Goal: Browse casually: Explore the website without a specific task or goal

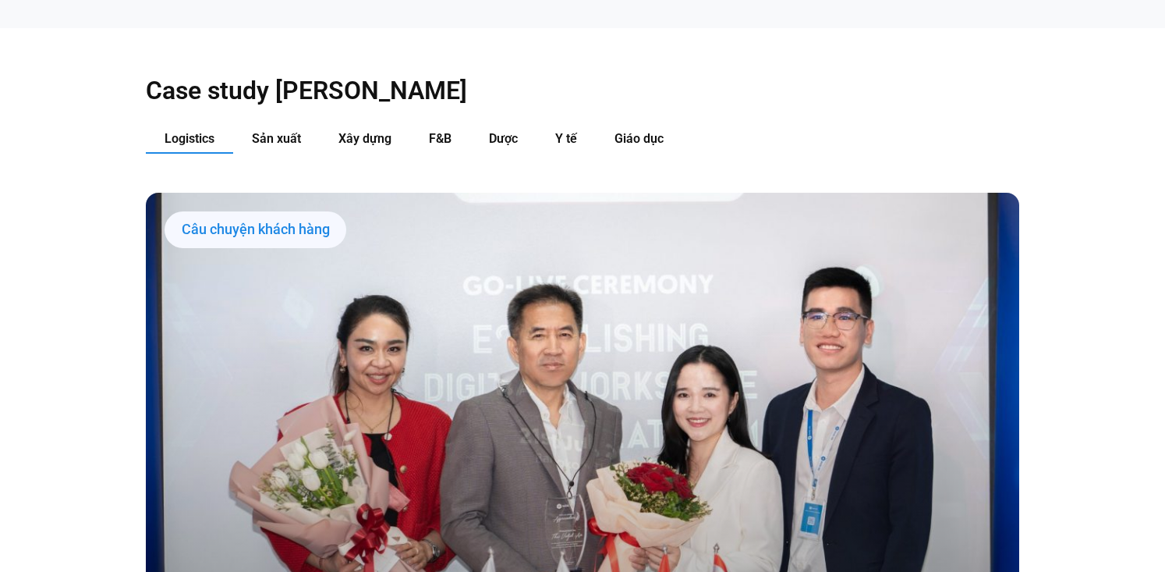
scroll to position [1651, 0]
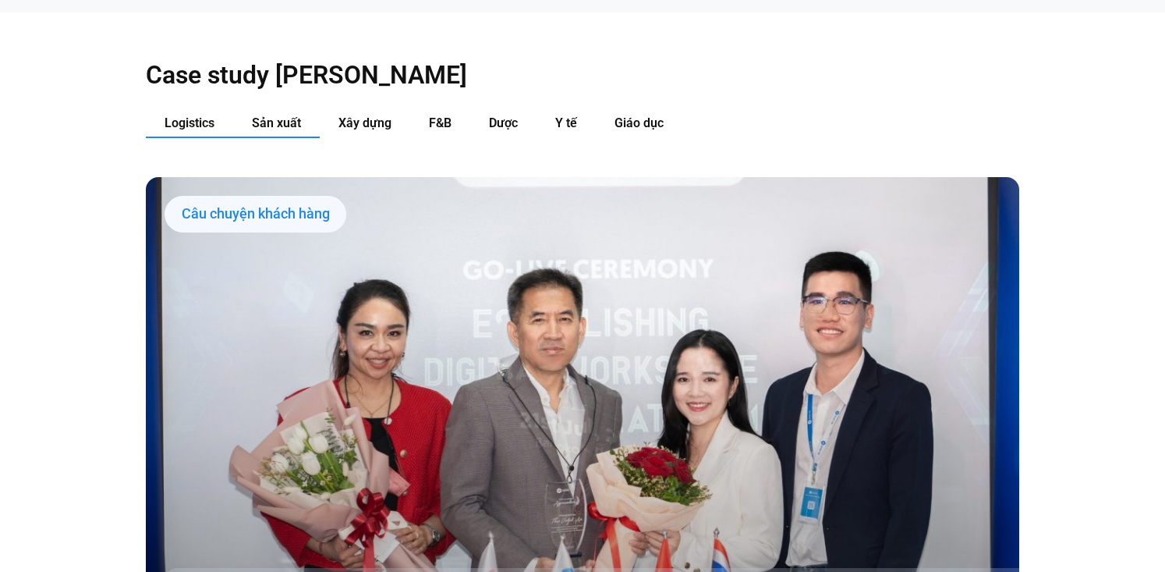
click at [264, 115] on span "Sản xuất" at bounding box center [276, 122] width 49 height 15
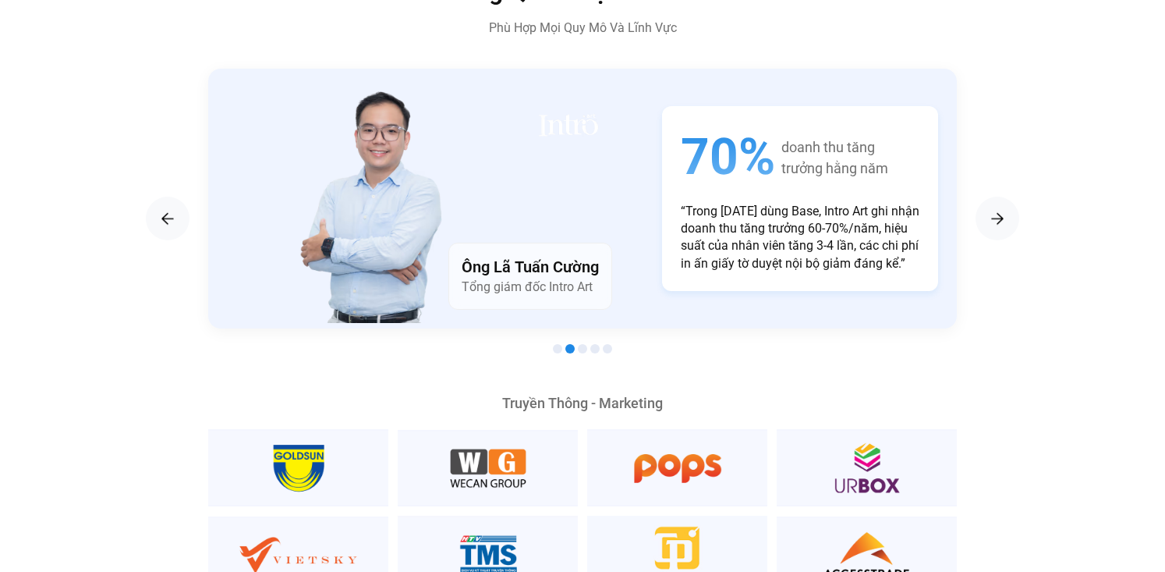
scroll to position [2707, 0]
click at [993, 210] on img "Next slide" at bounding box center [997, 219] width 19 height 19
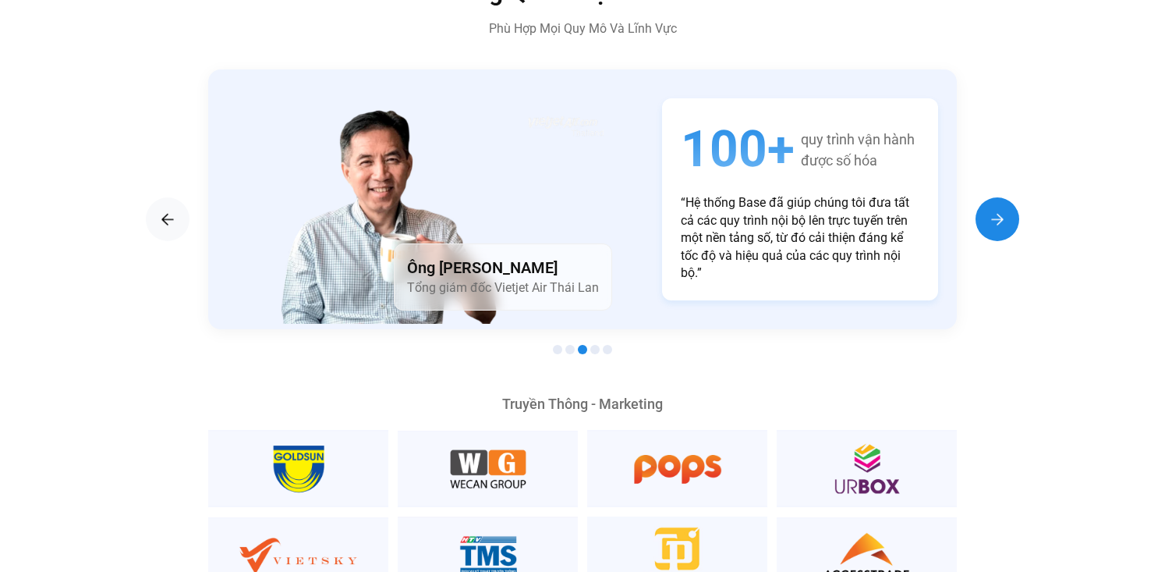
click at [993, 210] on img "Next slide" at bounding box center [997, 219] width 19 height 19
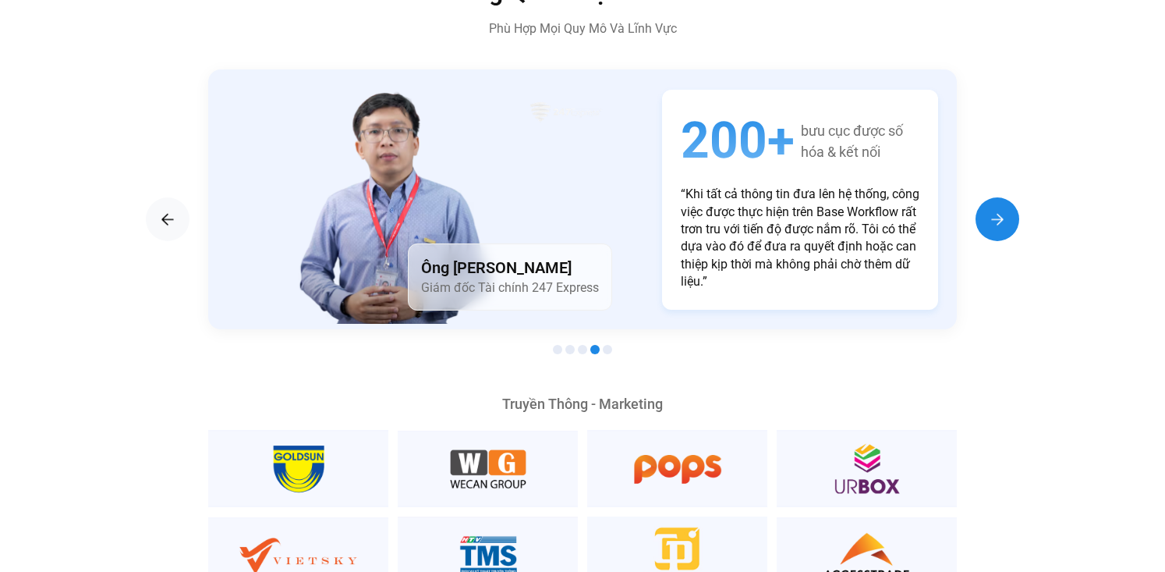
click at [993, 210] on img "Next slide" at bounding box center [997, 219] width 19 height 19
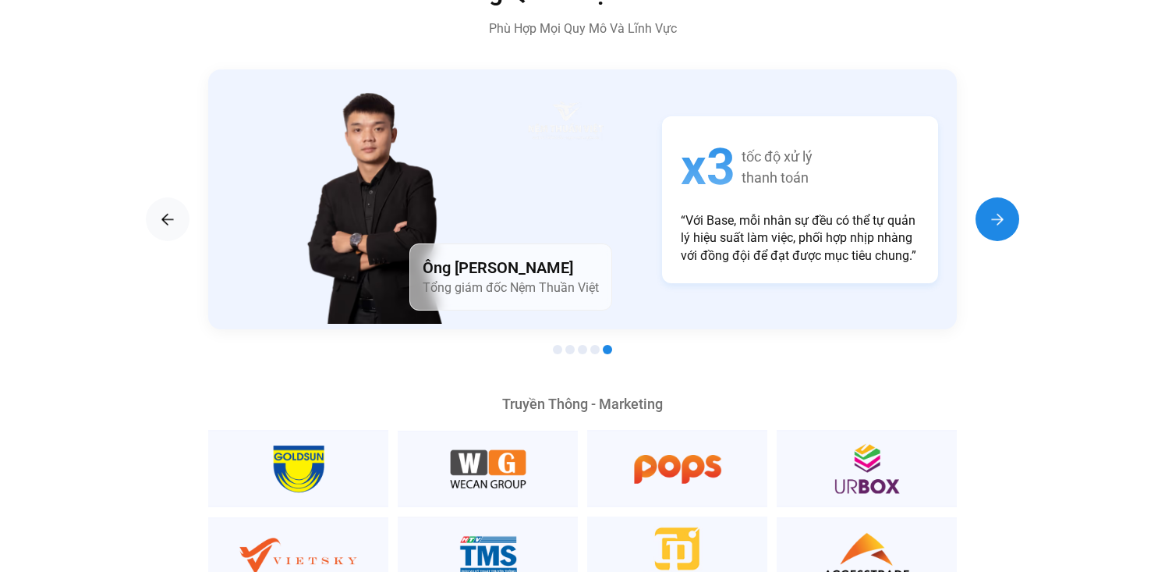
click at [993, 210] on img "Next slide" at bounding box center [997, 219] width 19 height 19
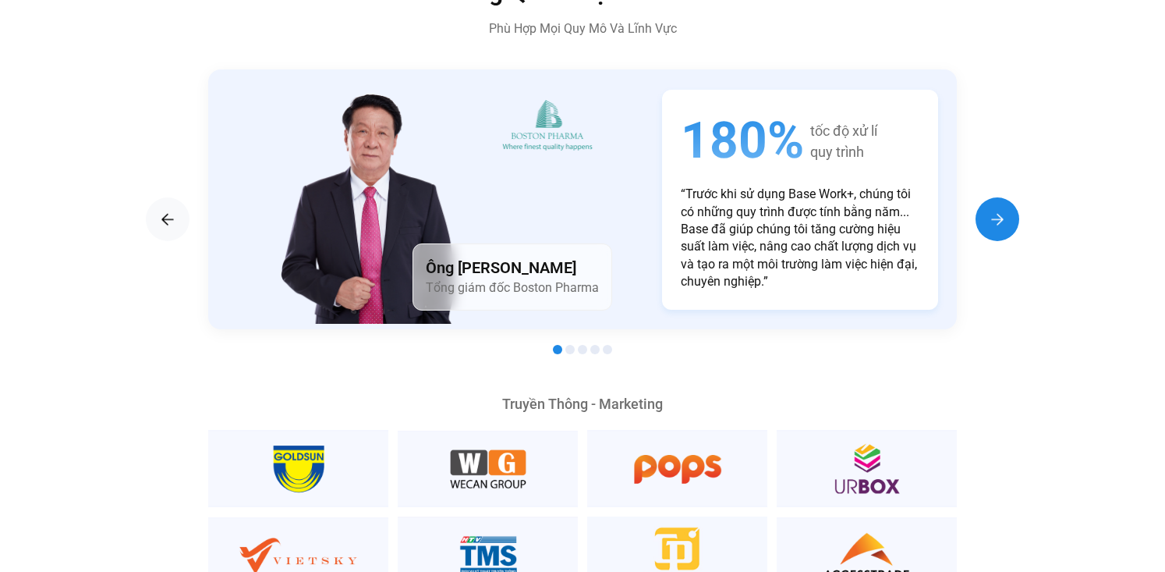
click at [990, 210] on img "Next slide" at bounding box center [997, 219] width 19 height 19
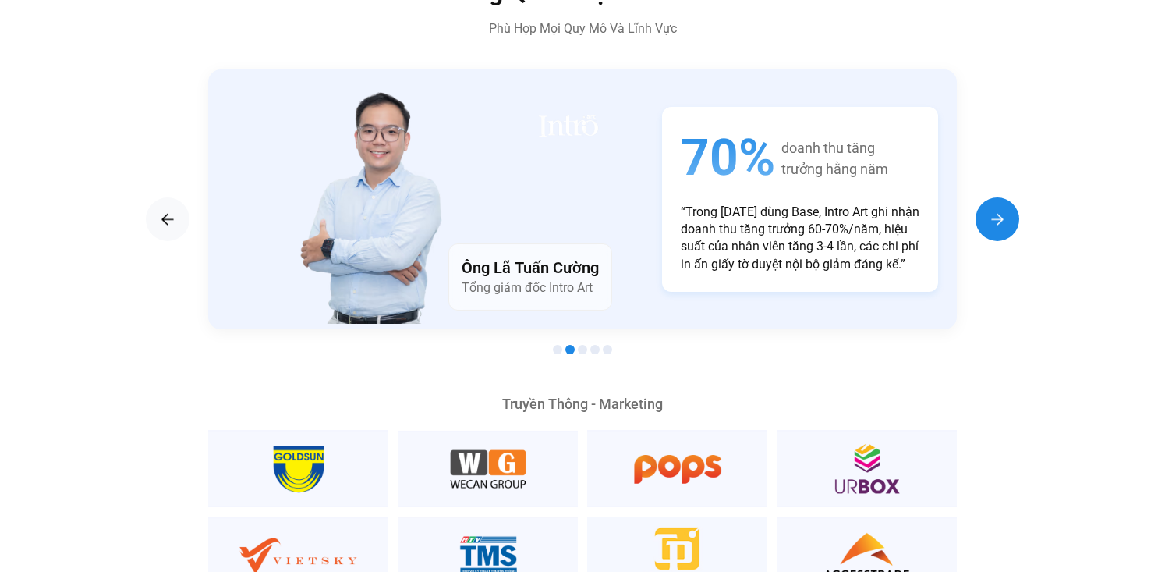
click at [988, 210] on img "Next slide" at bounding box center [997, 219] width 19 height 19
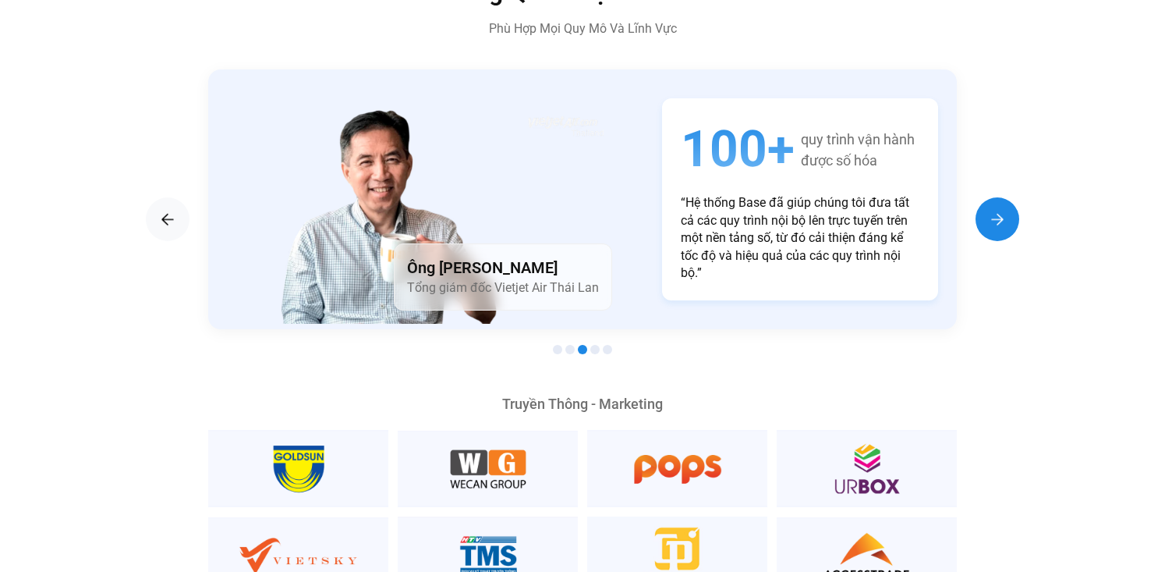
click at [986, 197] on div "Next slide" at bounding box center [997, 219] width 44 height 44
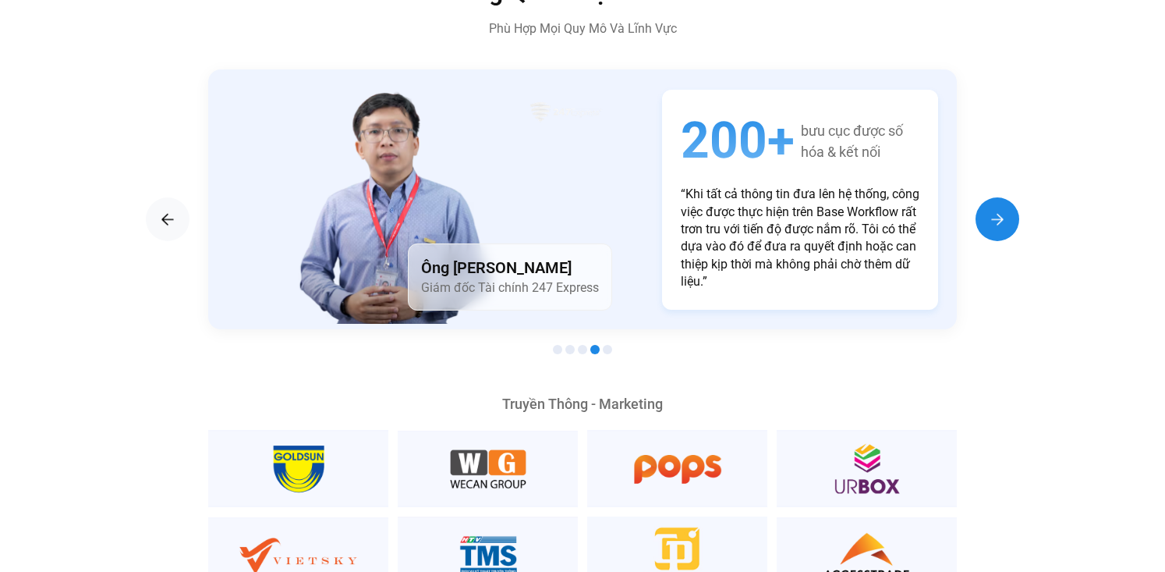
click at [986, 197] on div "Next slide" at bounding box center [997, 219] width 44 height 44
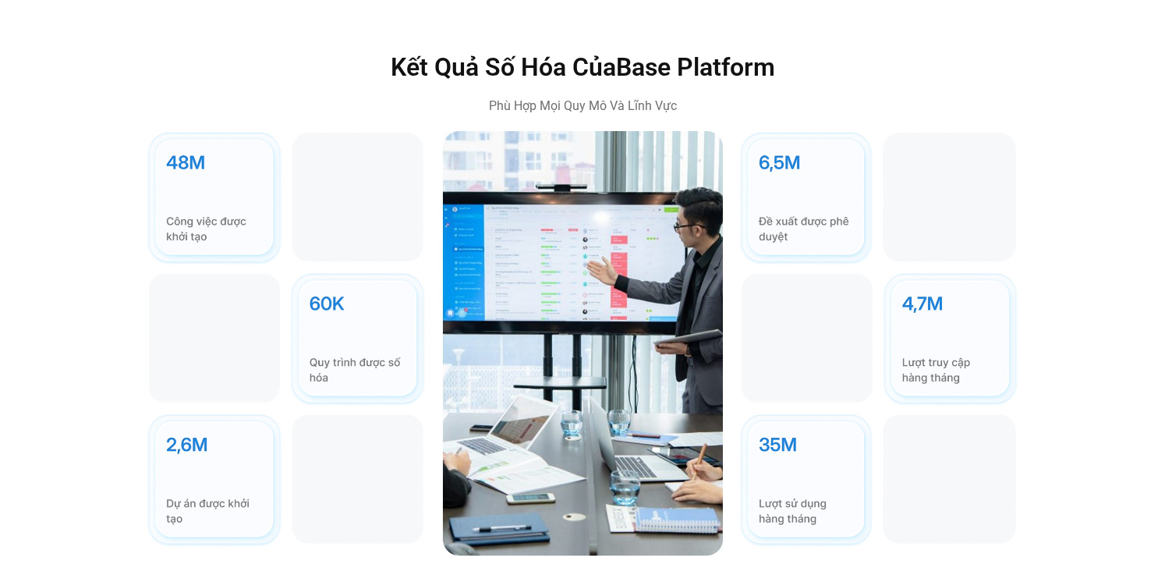
scroll to position [4553, 0]
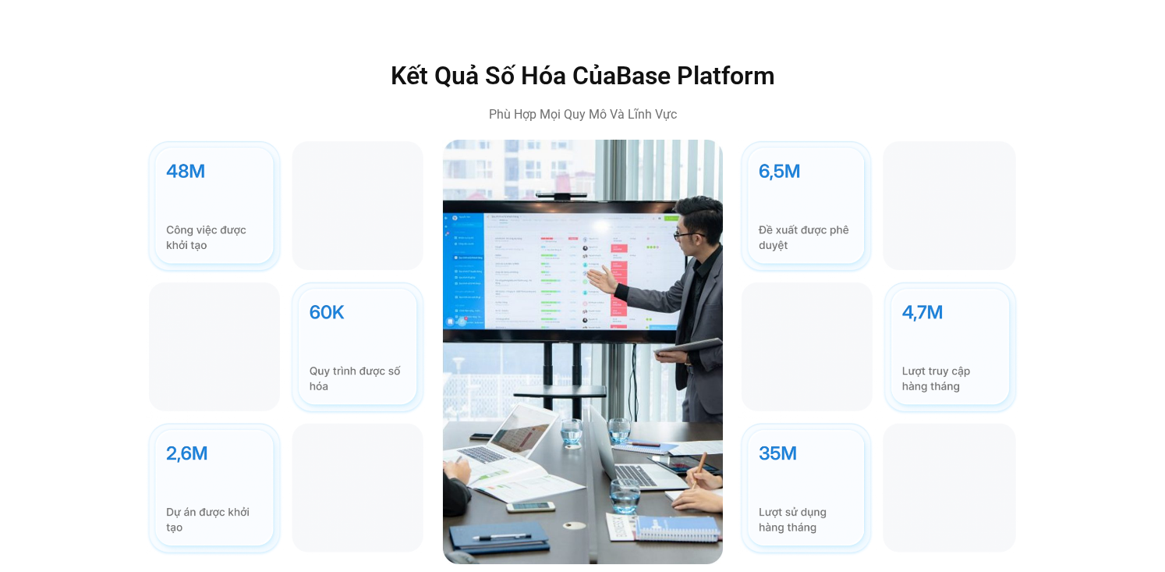
click at [823, 168] on img at bounding box center [878, 348] width 281 height 416
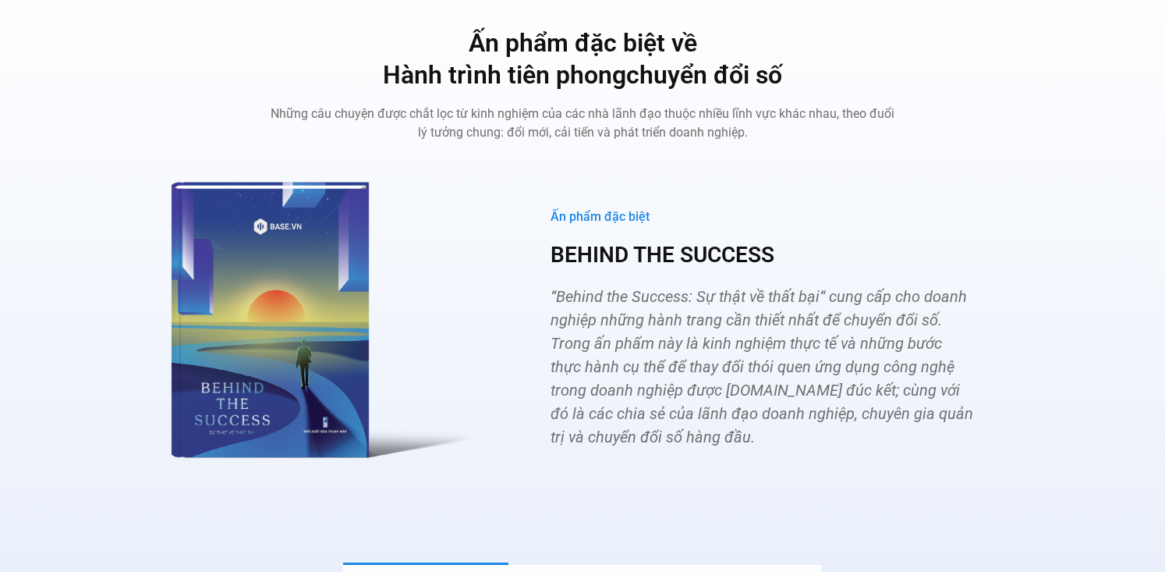
scroll to position [5729, 0]
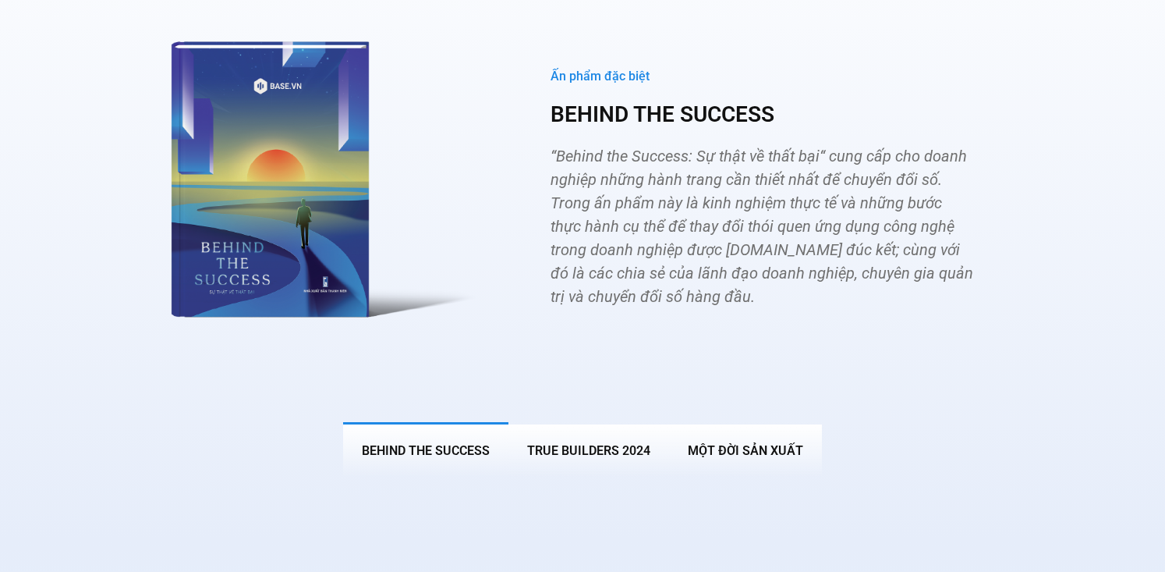
click at [247, 197] on img "Các tab. Mở mục bằng phím Enter hoặc Space, đóng bằng phím Esc và di chuyển bằn…" at bounding box center [317, 174] width 342 height 315
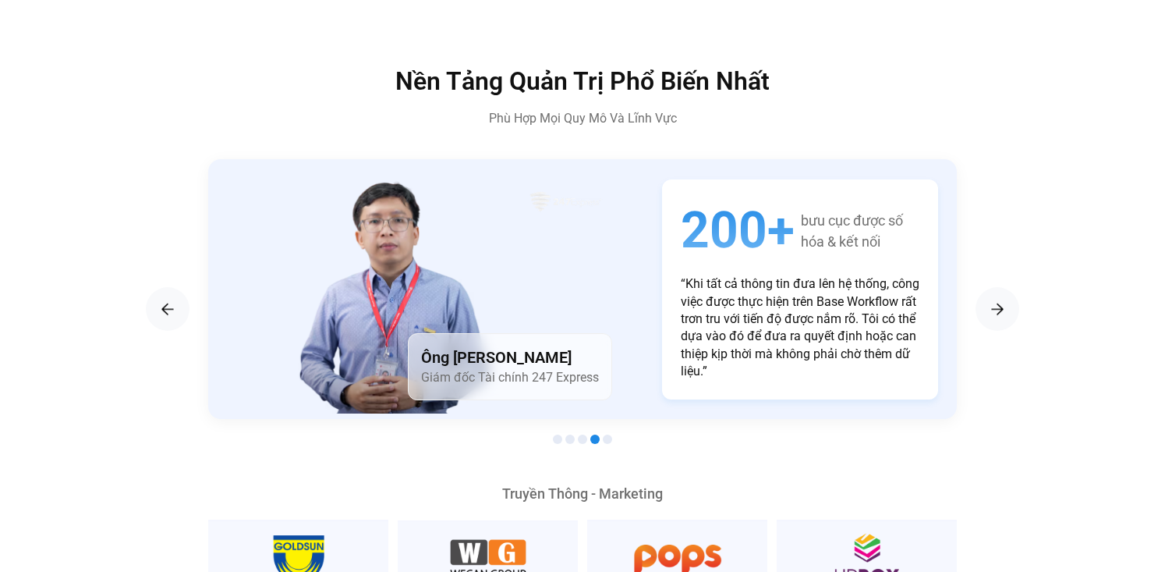
scroll to position [2638, 0]
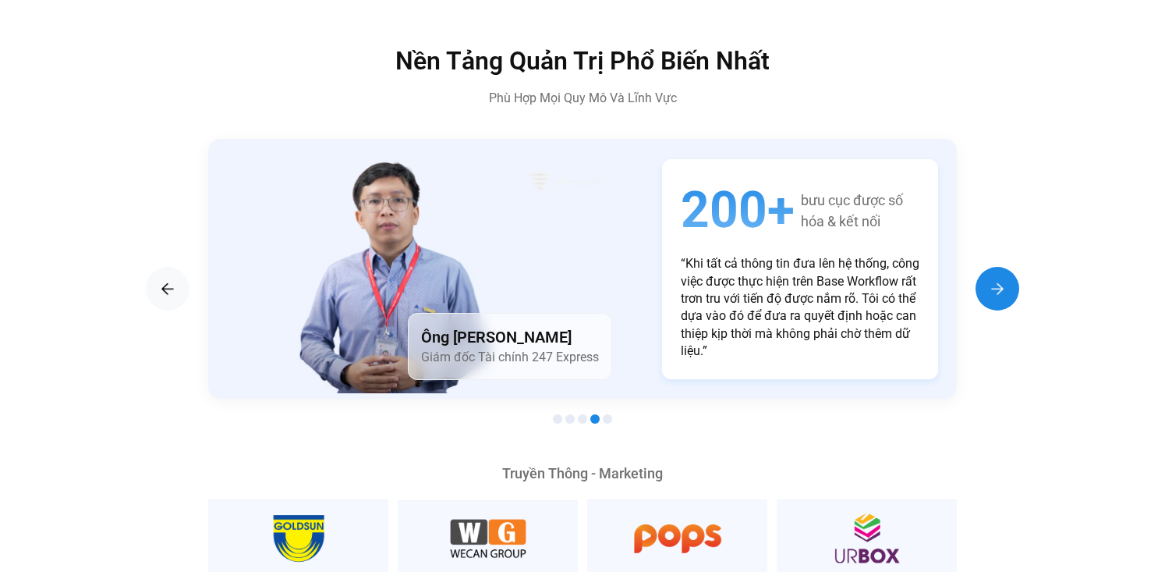
click at [999, 279] on img "Next slide" at bounding box center [997, 288] width 19 height 19
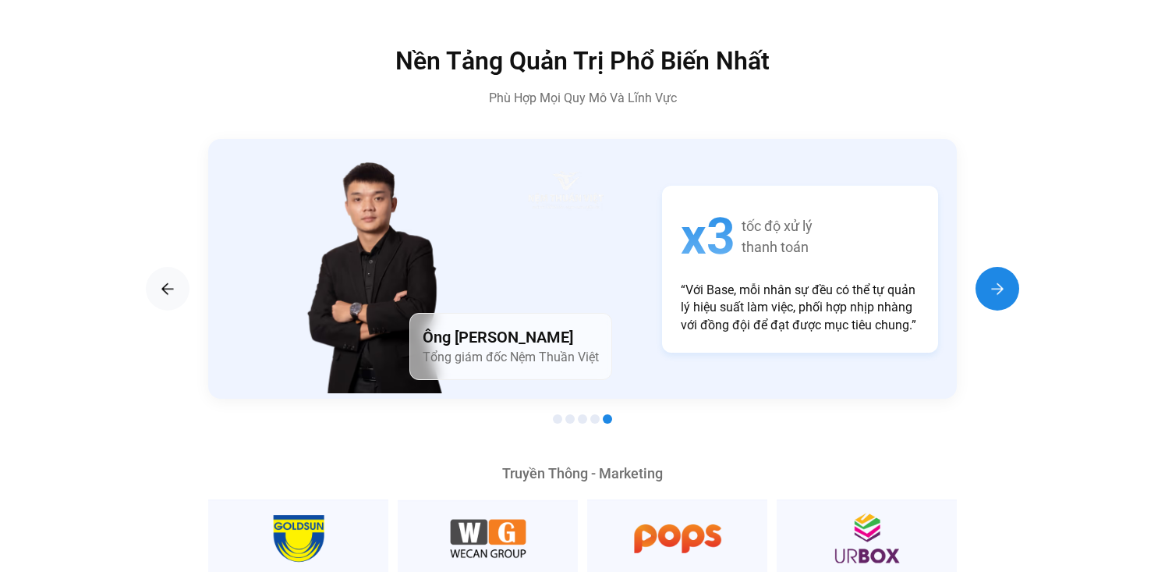
click at [998, 279] on img "Next slide" at bounding box center [997, 288] width 19 height 19
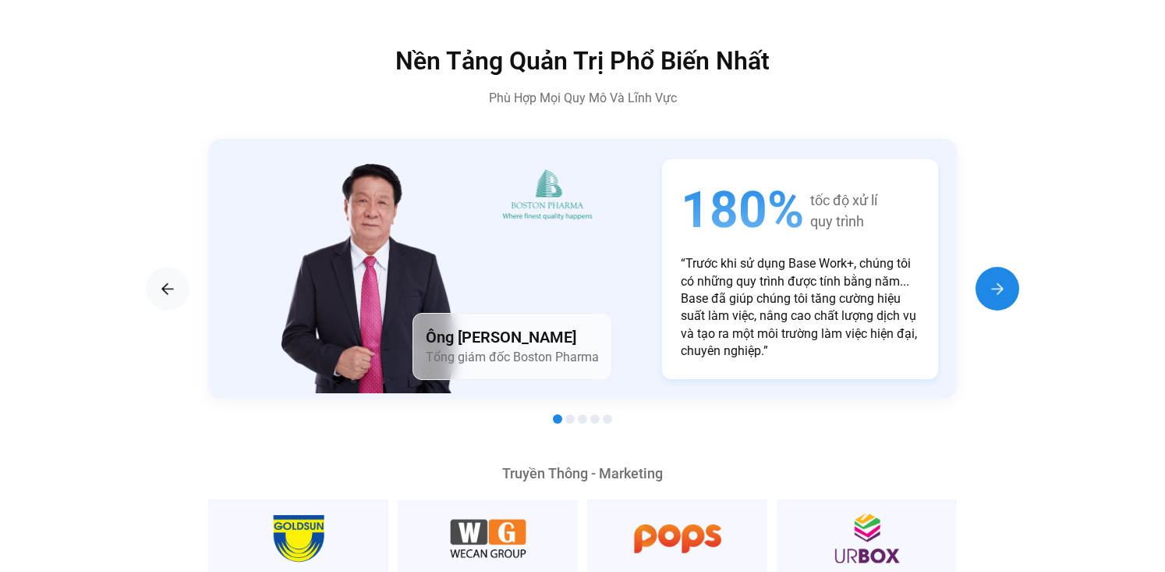
click at [998, 279] on img "Next slide" at bounding box center [997, 288] width 19 height 19
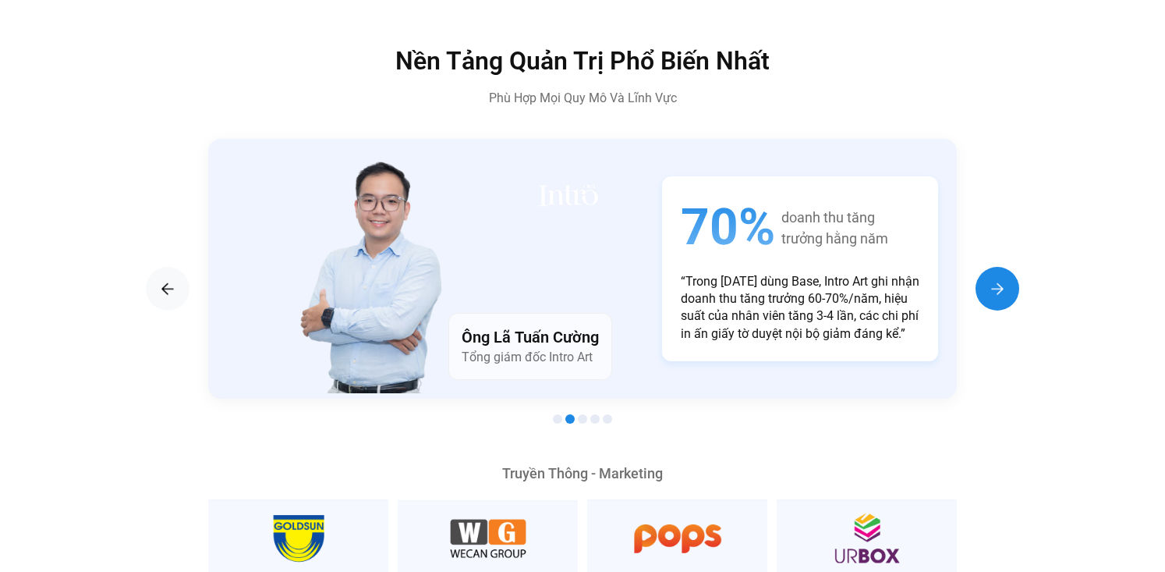
click at [998, 279] on img "Next slide" at bounding box center [997, 288] width 19 height 19
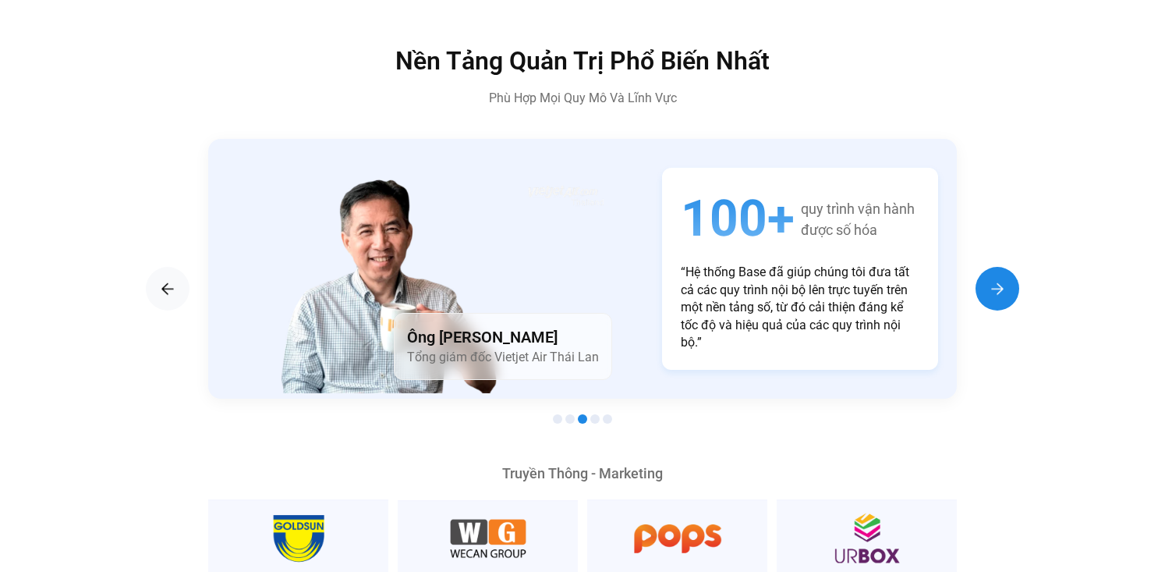
click at [998, 279] on img "Next slide" at bounding box center [997, 288] width 19 height 19
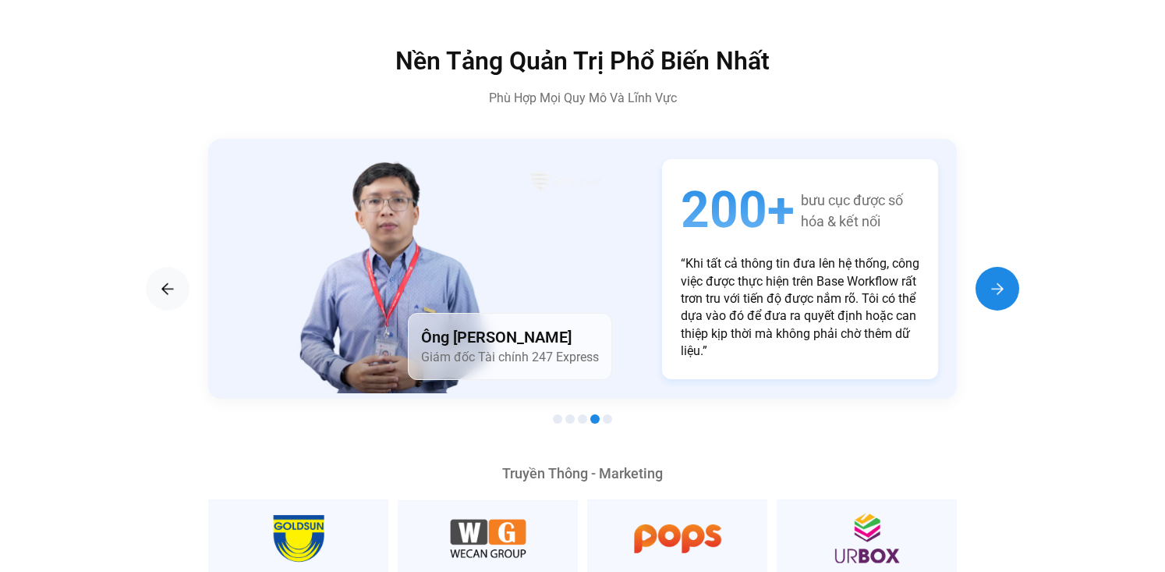
click at [998, 279] on img "Next slide" at bounding box center [997, 288] width 19 height 19
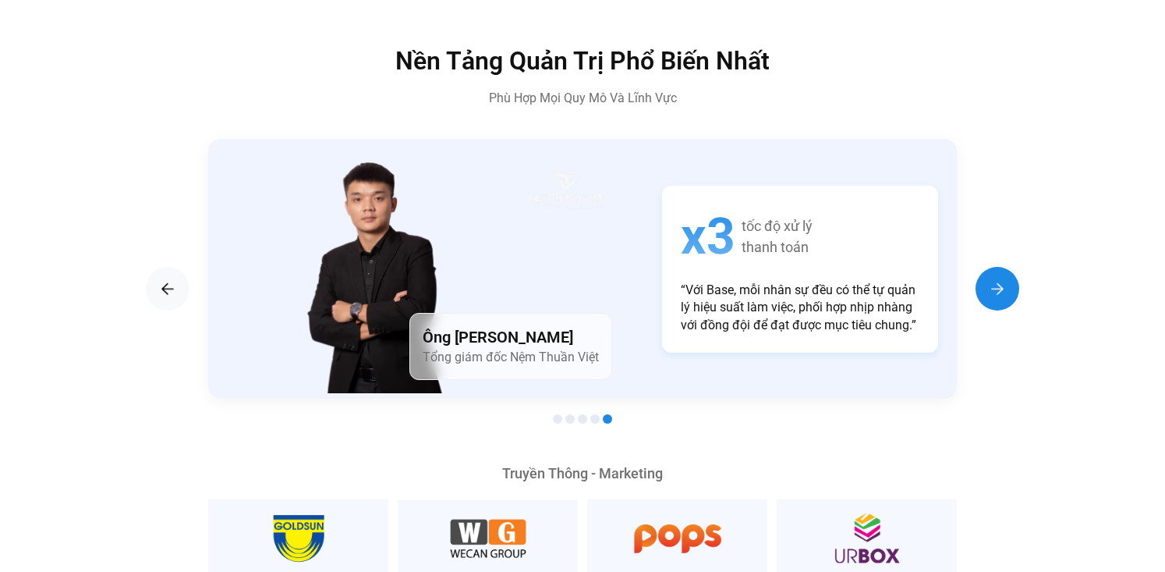
click at [993, 279] on img "Next slide" at bounding box center [997, 288] width 19 height 19
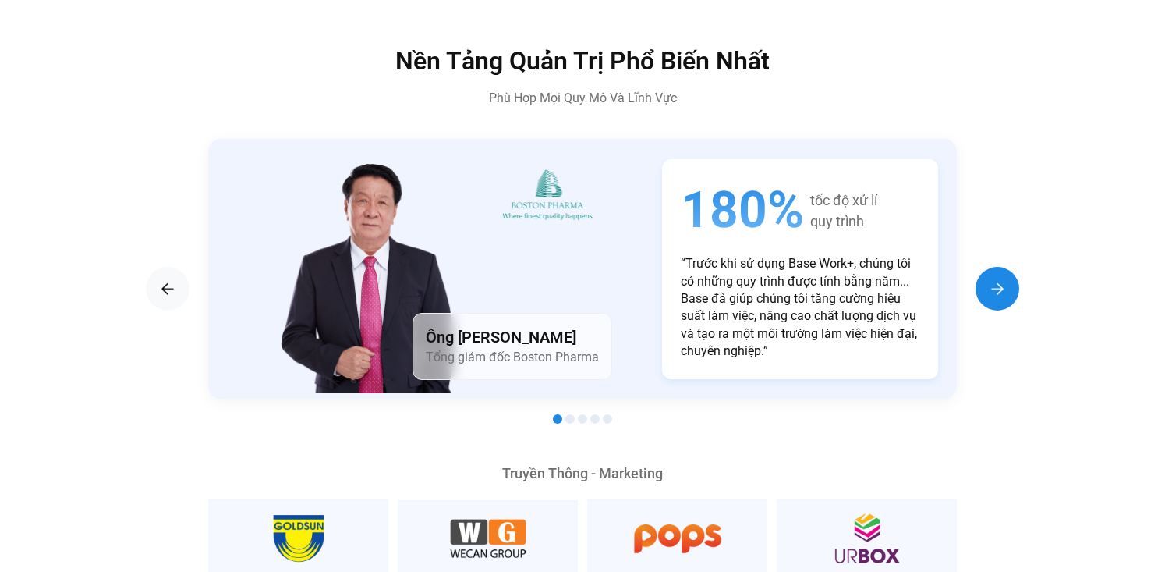
click at [988, 279] on img "Next slide" at bounding box center [997, 288] width 19 height 19
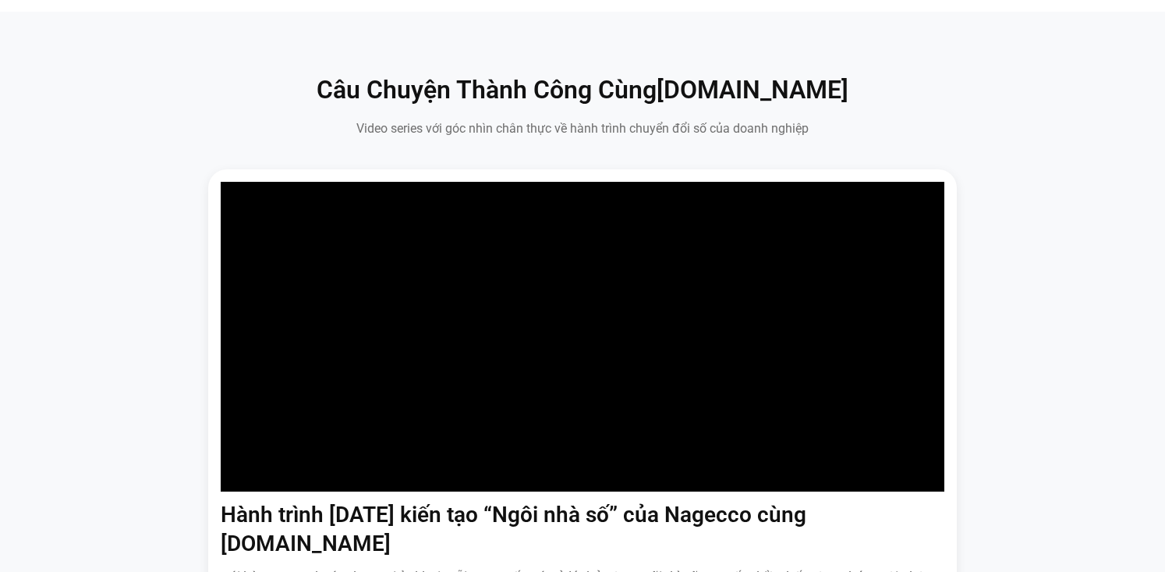
scroll to position [0, 0]
